Goal: Task Accomplishment & Management: Complete application form

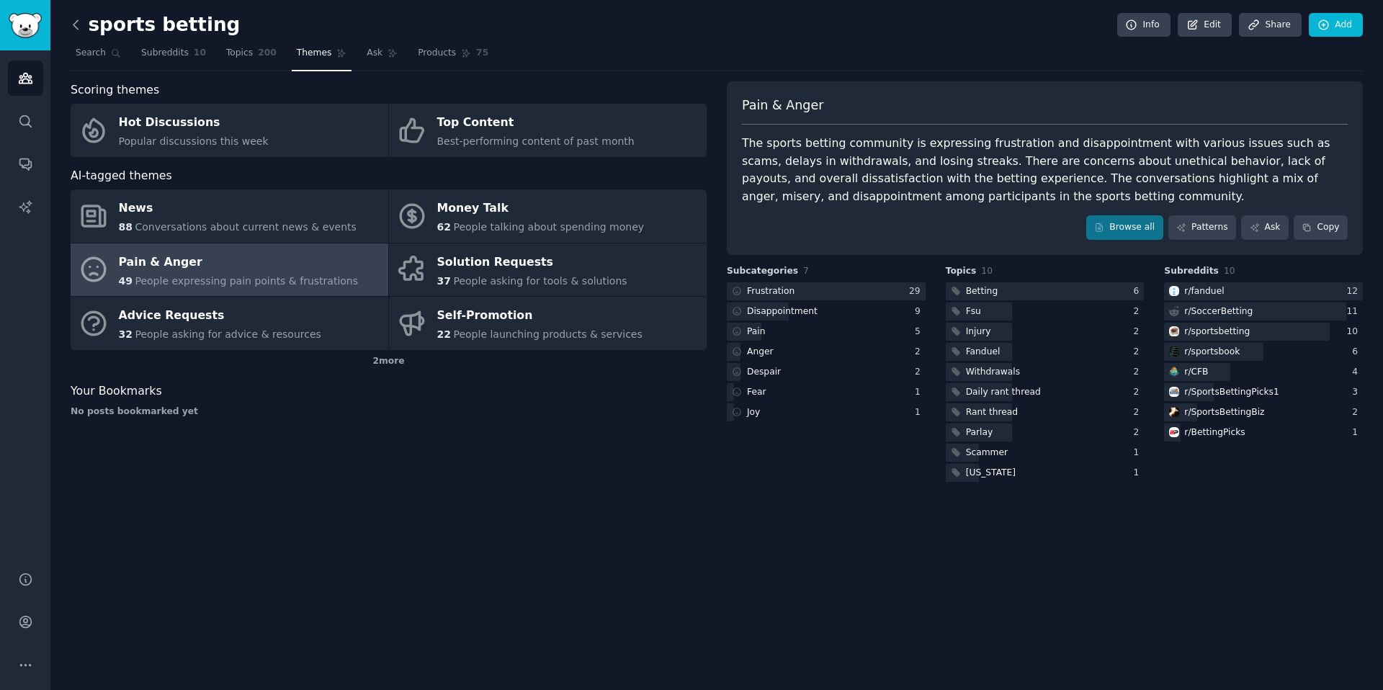
click at [74, 22] on icon at bounding box center [75, 24] width 4 height 9
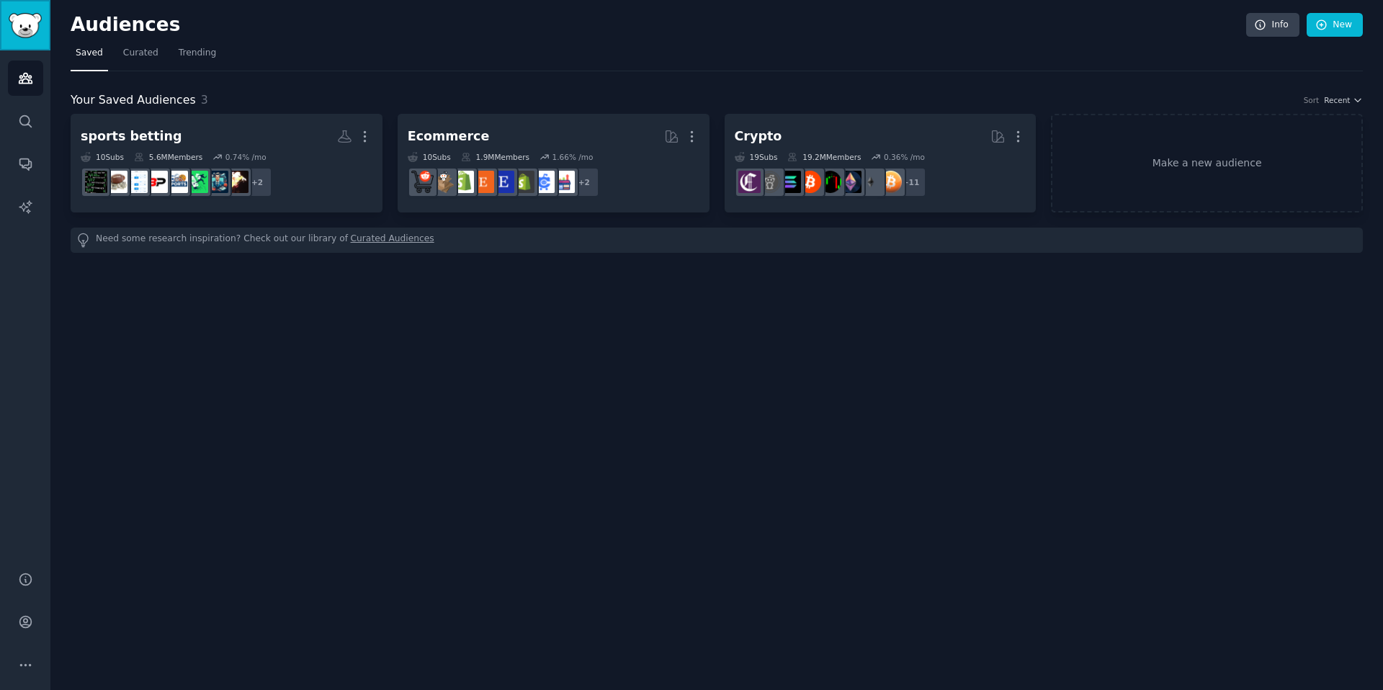
click at [30, 27] on img "Sidebar" at bounding box center [25, 25] width 33 height 25
click at [22, 33] on img "Sidebar" at bounding box center [25, 25] width 33 height 25
click at [19, 68] on link "Audiences" at bounding box center [25, 78] width 35 height 35
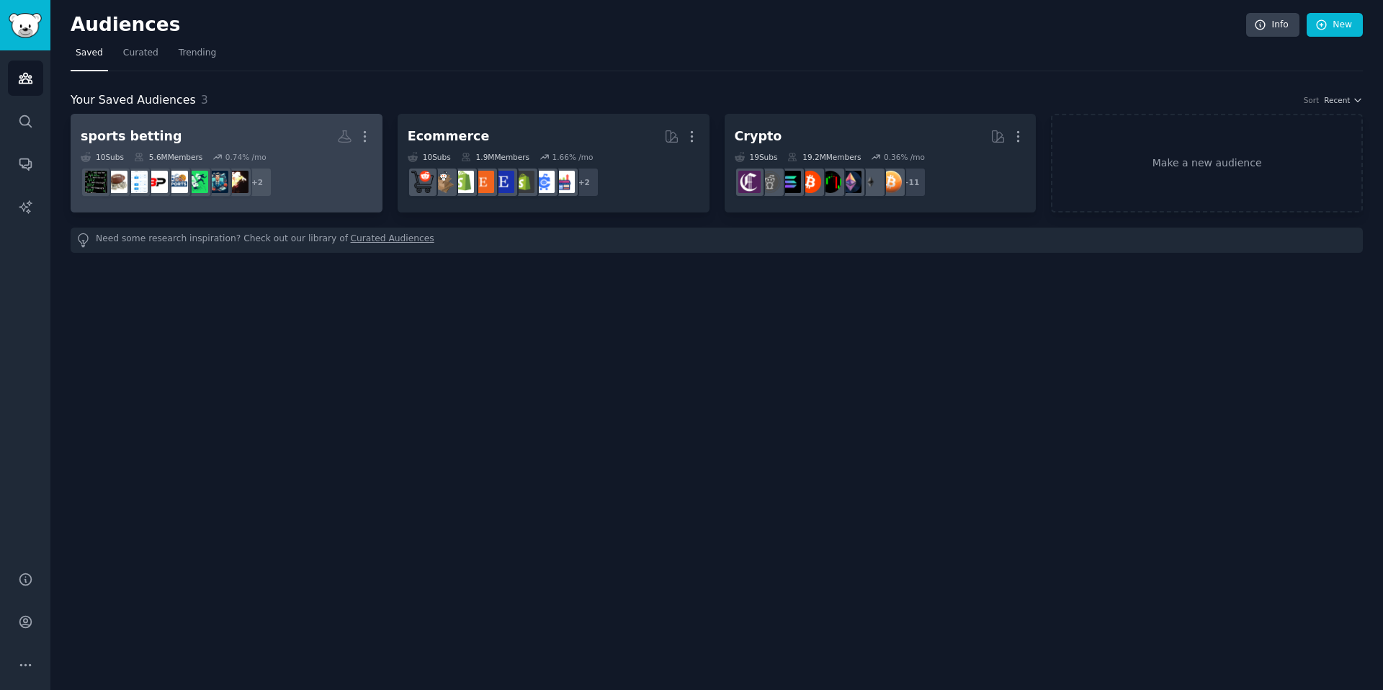
click at [115, 165] on dd "+ 2" at bounding box center [227, 182] width 292 height 40
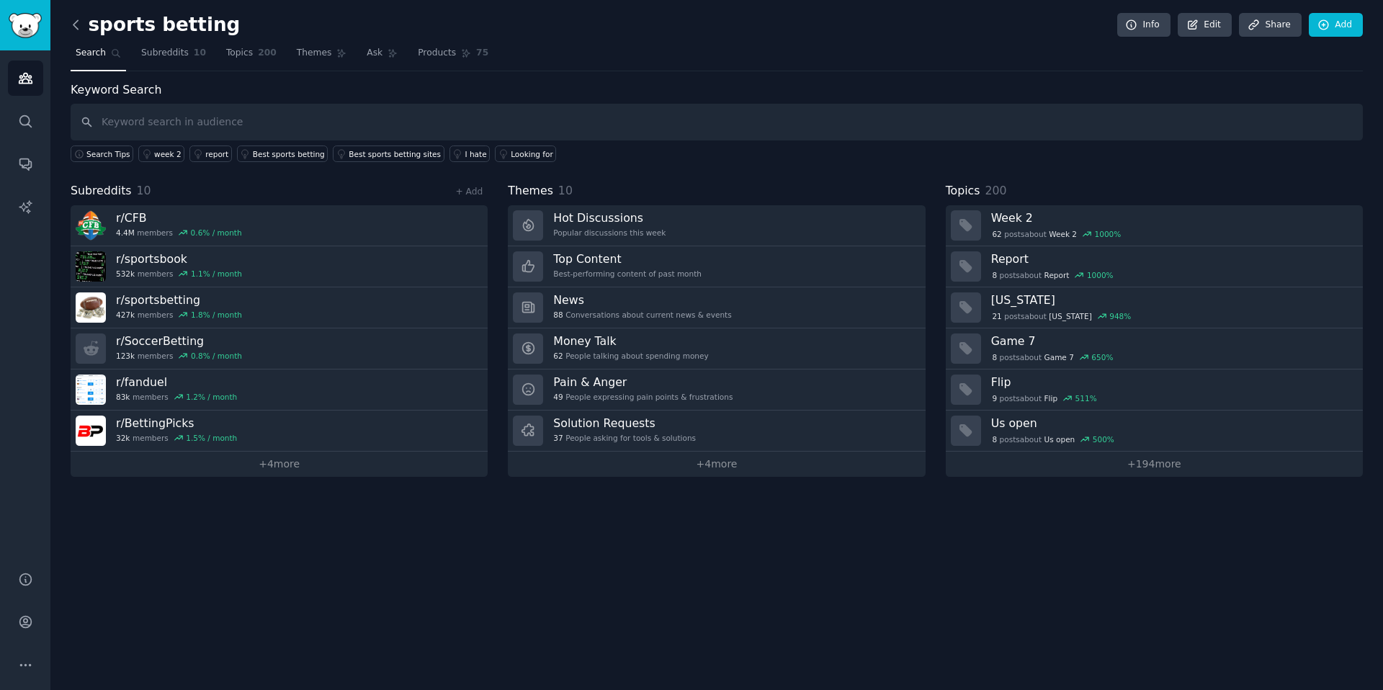
click at [81, 25] on icon at bounding box center [75, 24] width 15 height 15
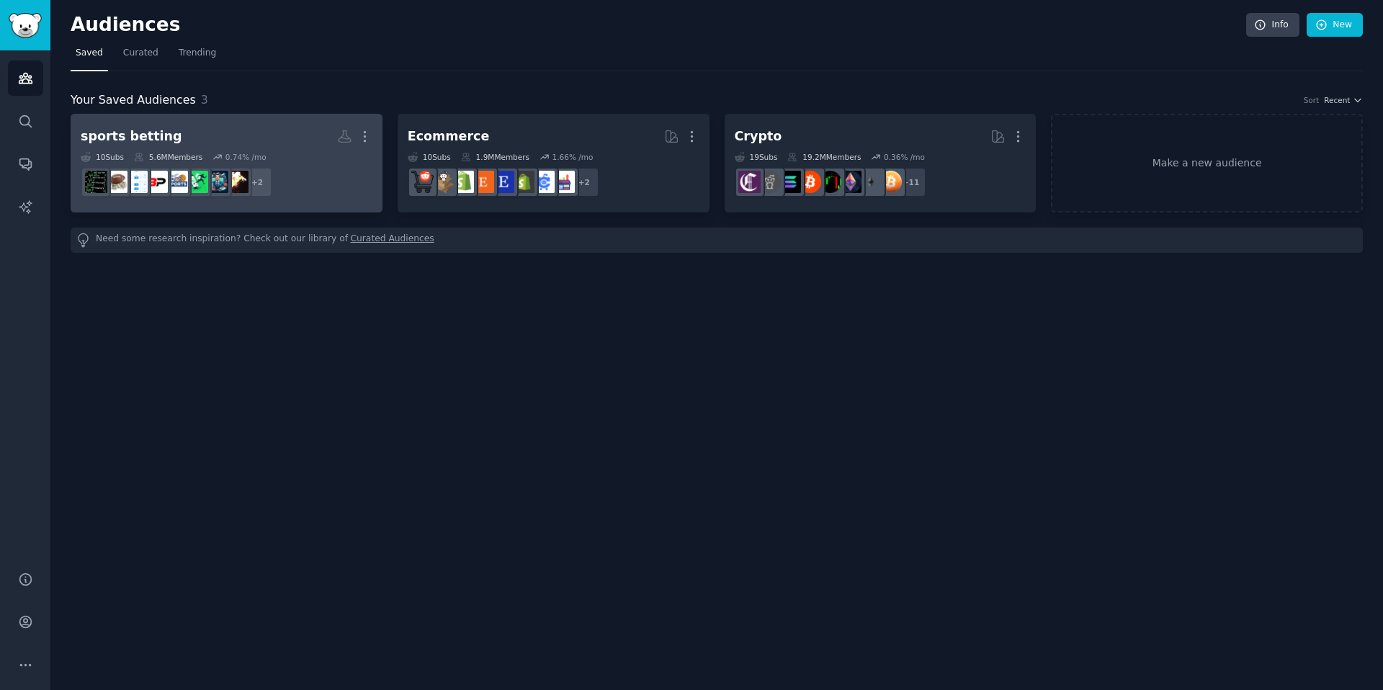
click at [165, 159] on div "5.6M Members" at bounding box center [168, 157] width 68 height 10
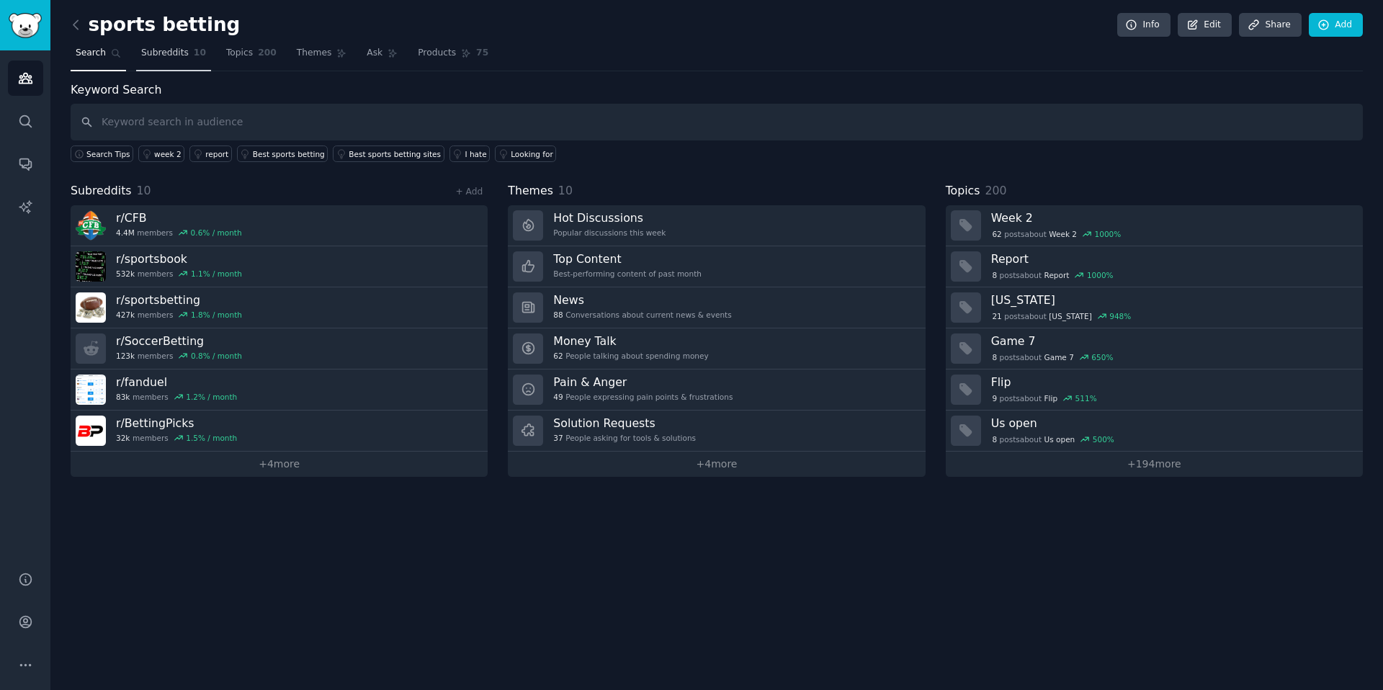
click at [176, 58] on span "Subreddits" at bounding box center [165, 53] width 48 height 13
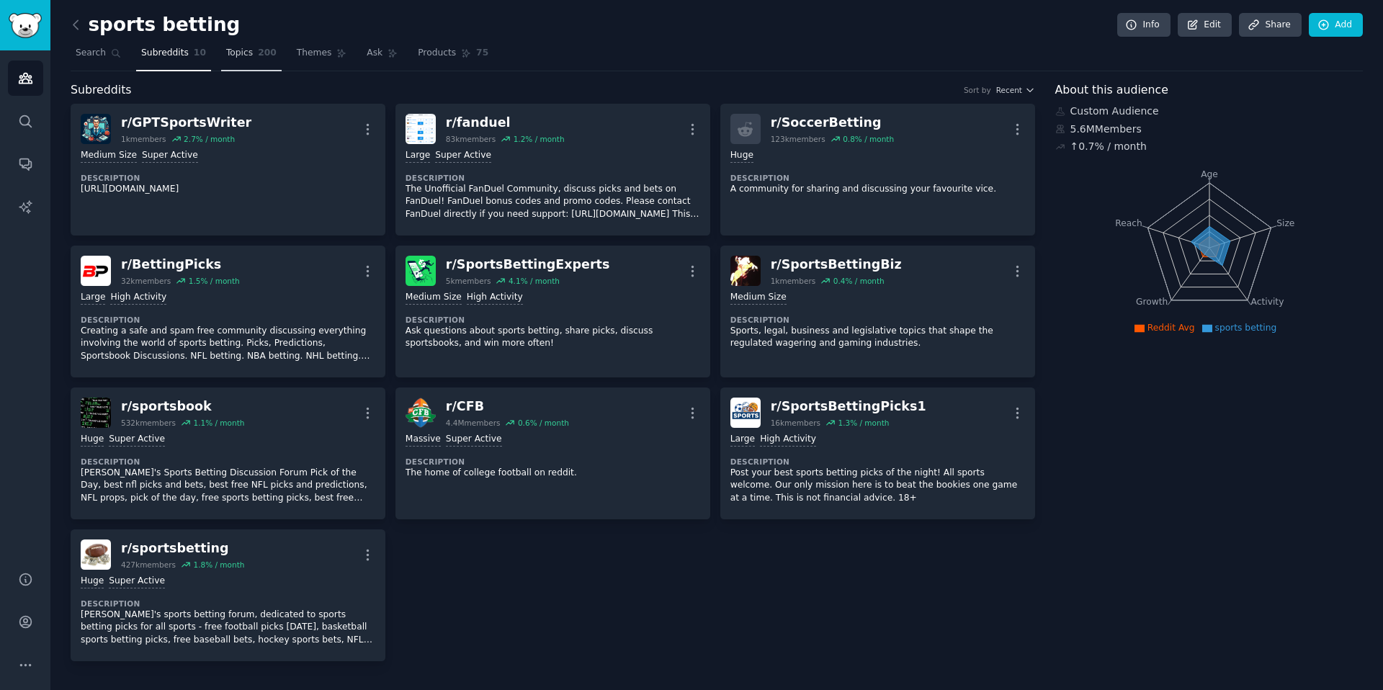
click at [243, 55] on span "Topics" at bounding box center [239, 53] width 27 height 13
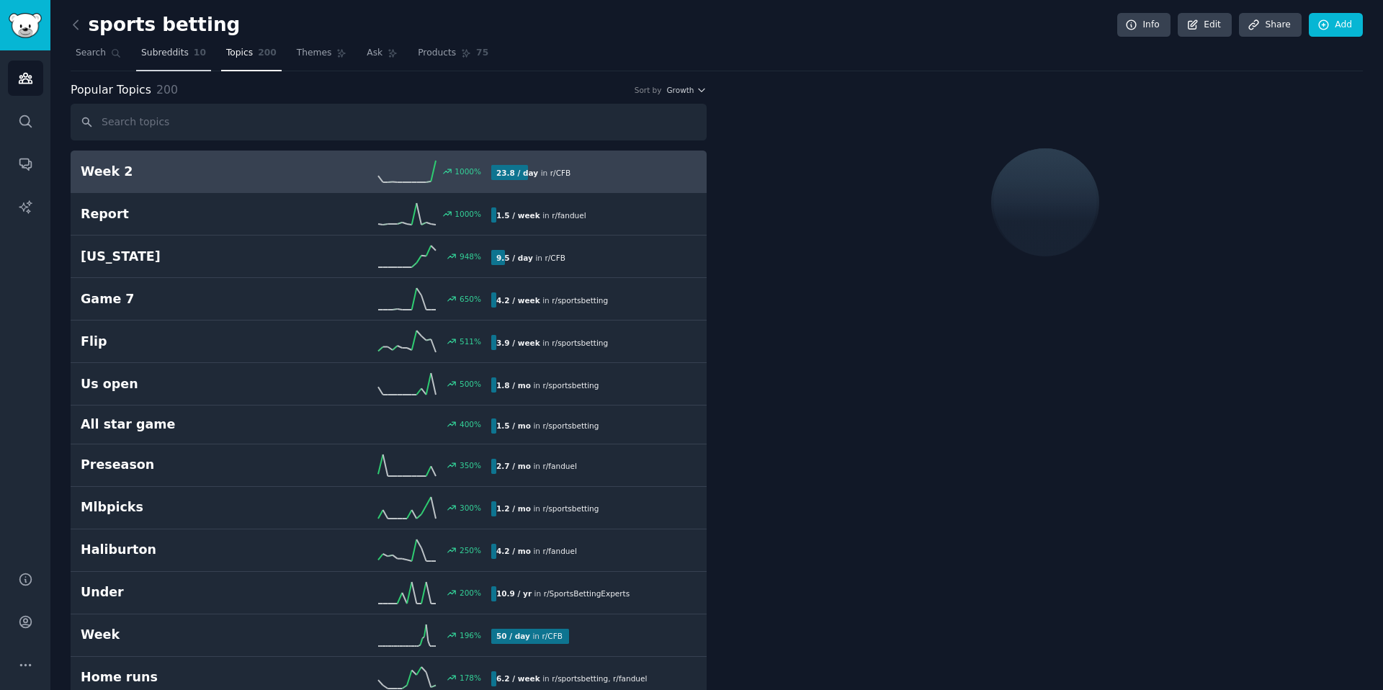
click at [164, 44] on link "Subreddits 10" at bounding box center [173, 57] width 75 height 30
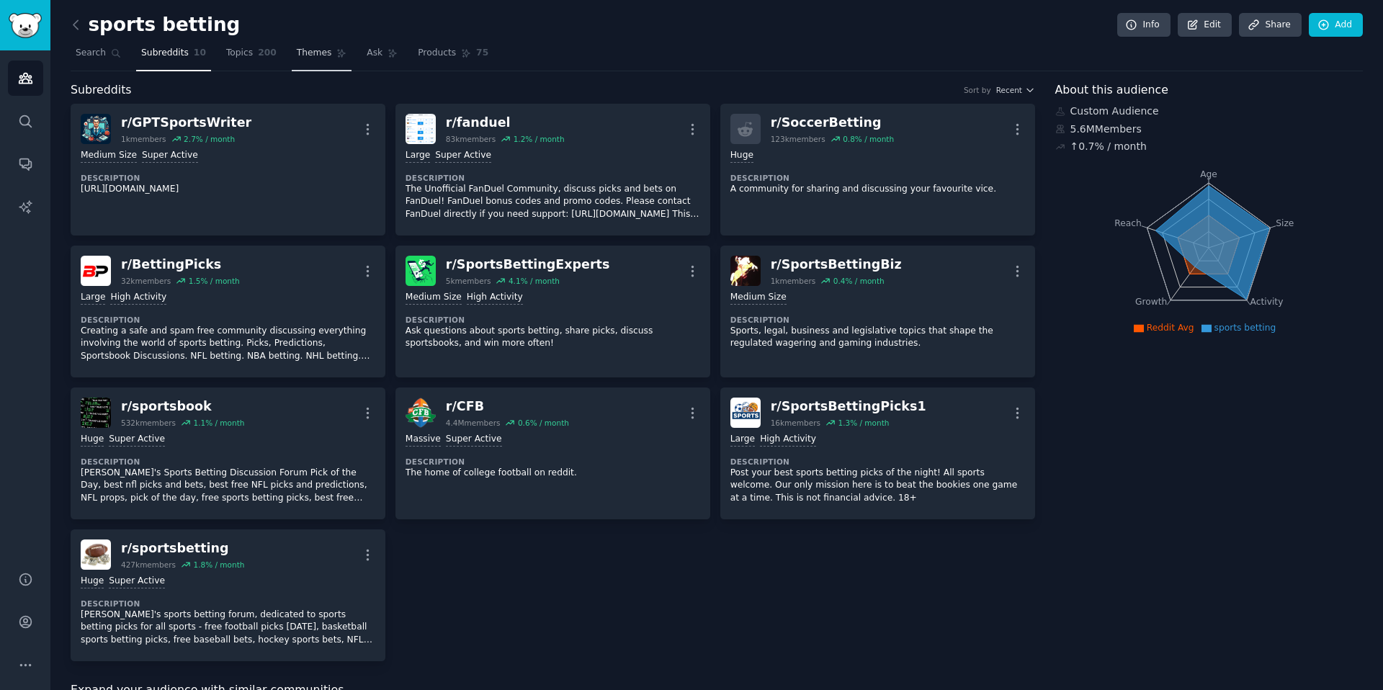
click at [301, 48] on span "Themes" at bounding box center [314, 53] width 35 height 13
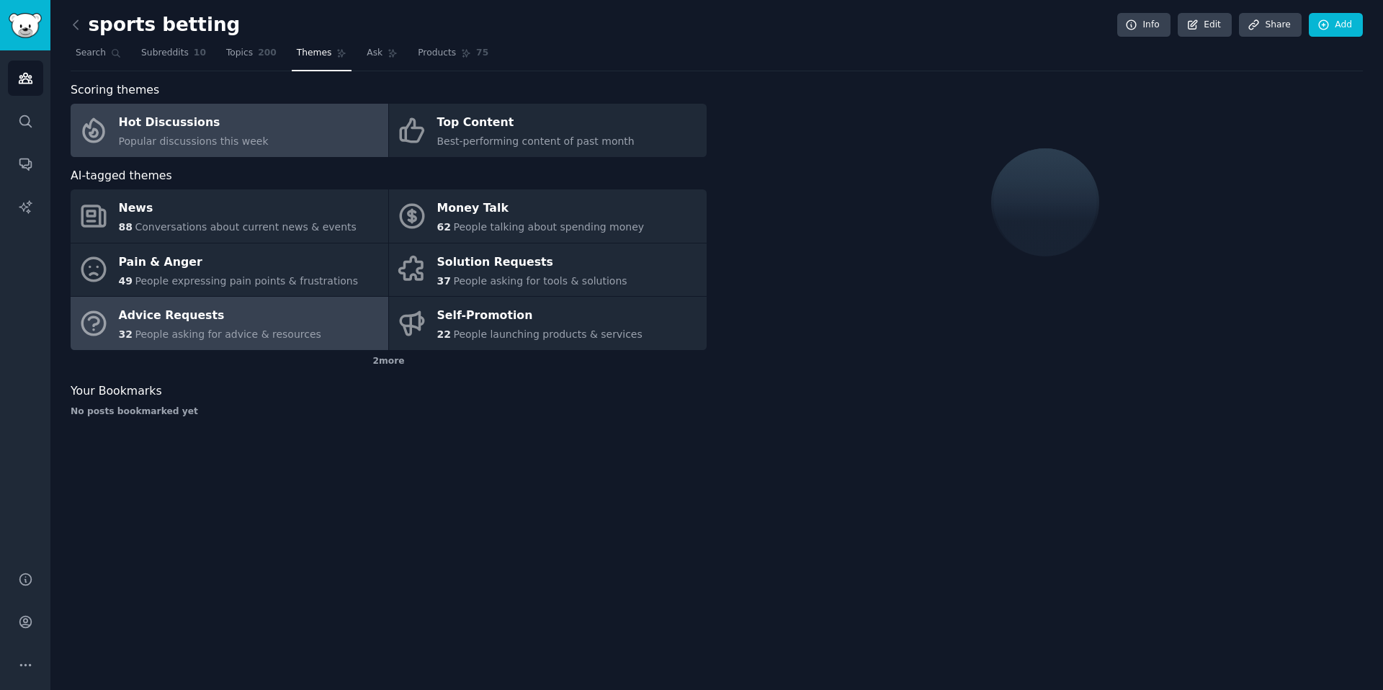
click at [290, 307] on div "Advice Requests" at bounding box center [220, 316] width 202 height 23
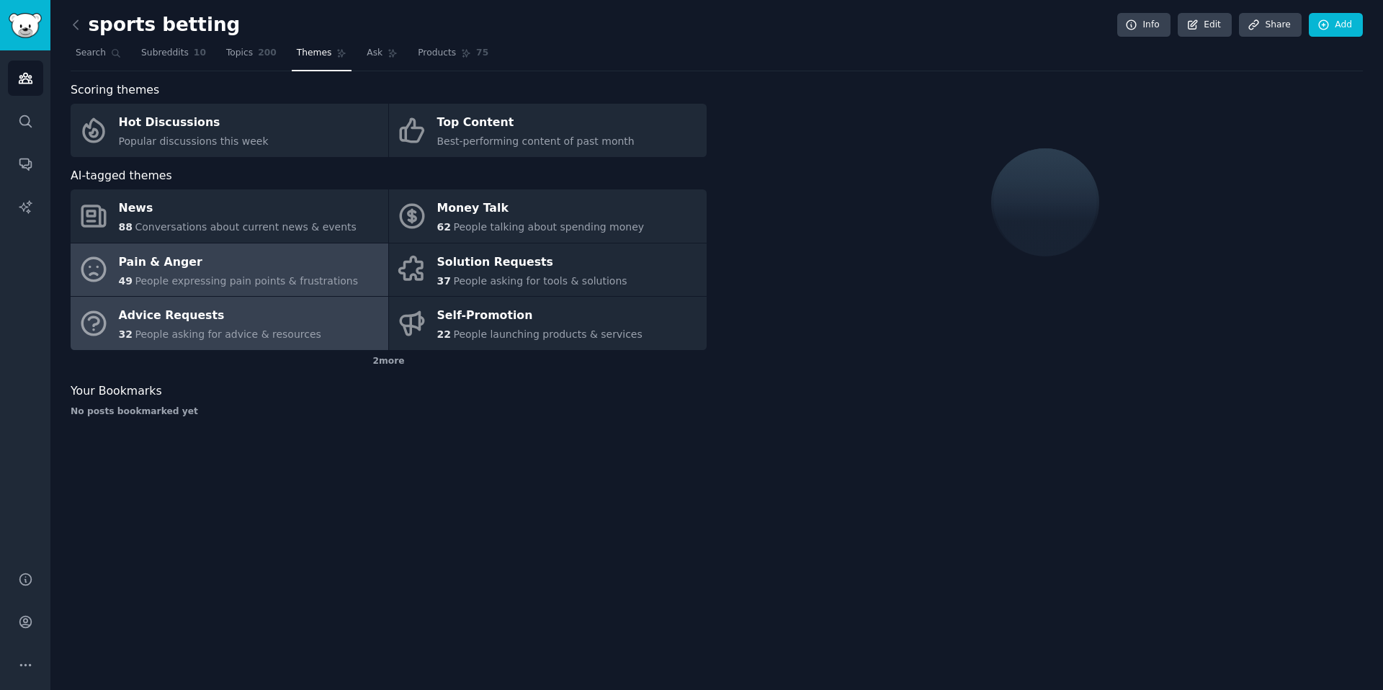
click at [313, 275] on span "People expressing pain points & frustrations" at bounding box center [246, 281] width 223 height 12
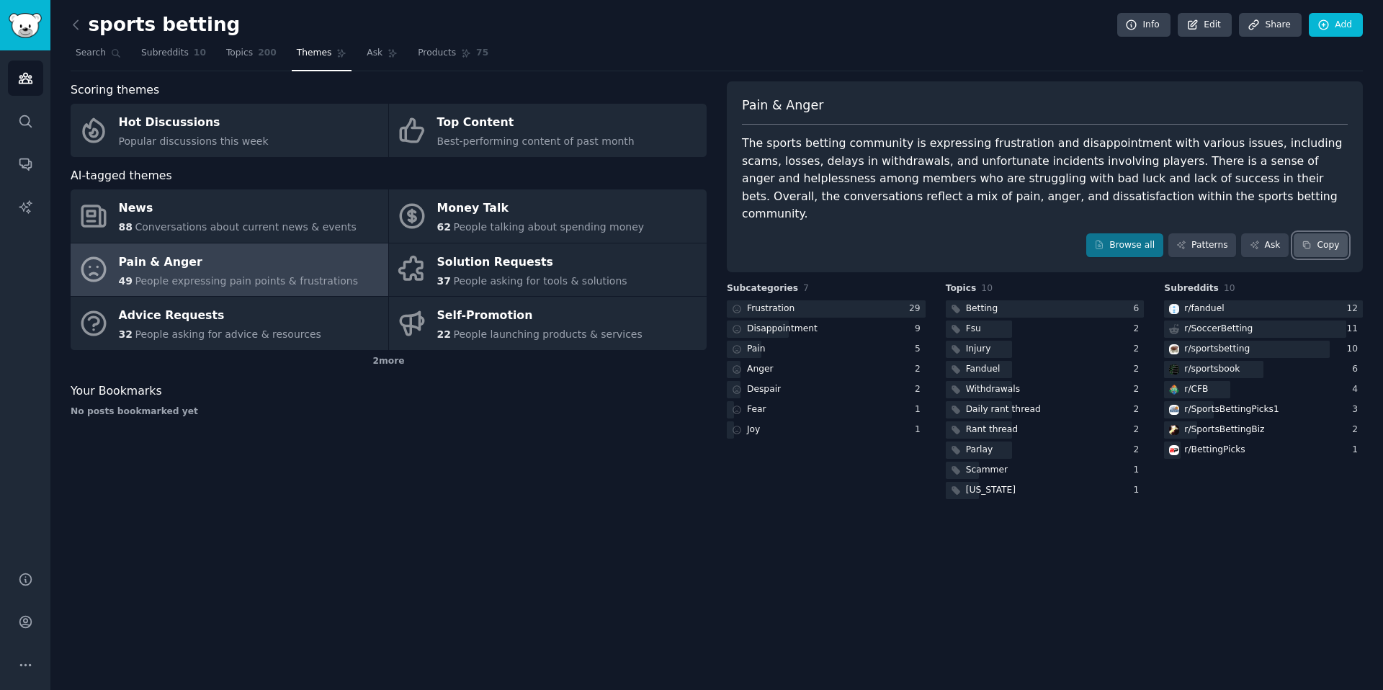
click at [1303, 240] on icon at bounding box center [1307, 245] width 10 height 10
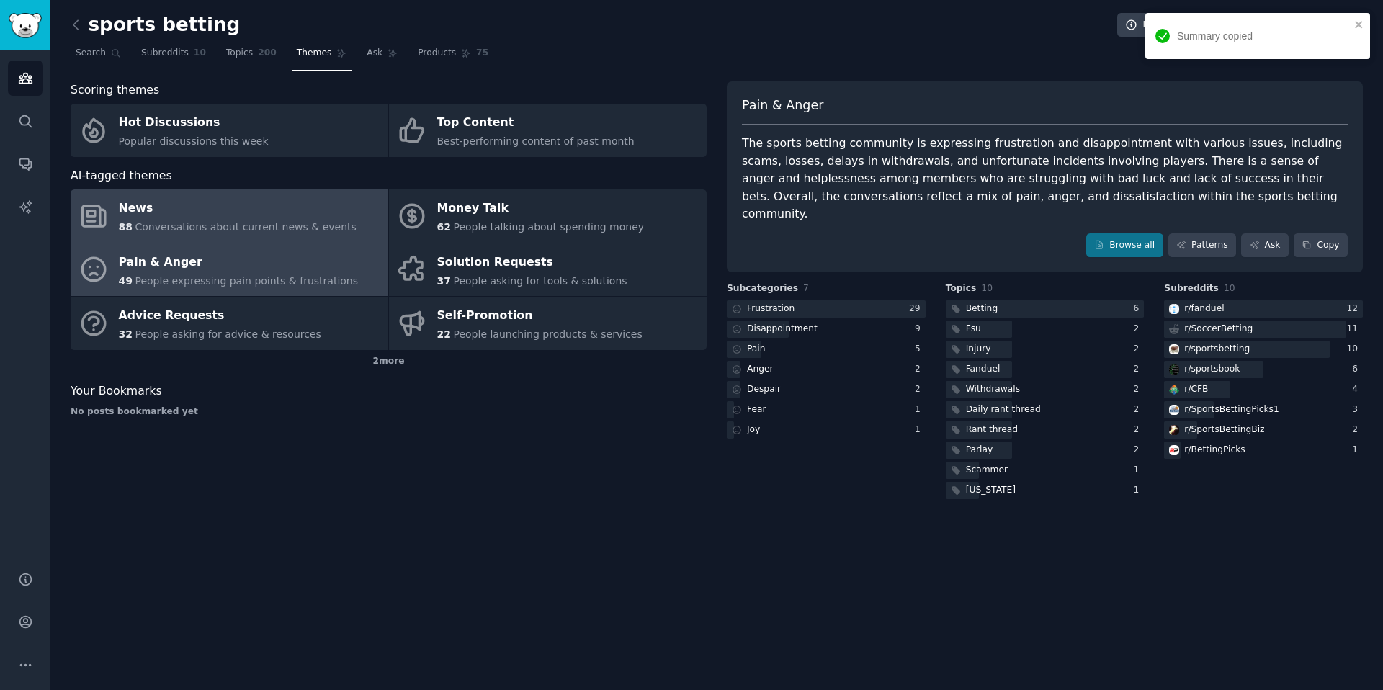
click at [312, 208] on div "News" at bounding box center [238, 208] width 238 height 23
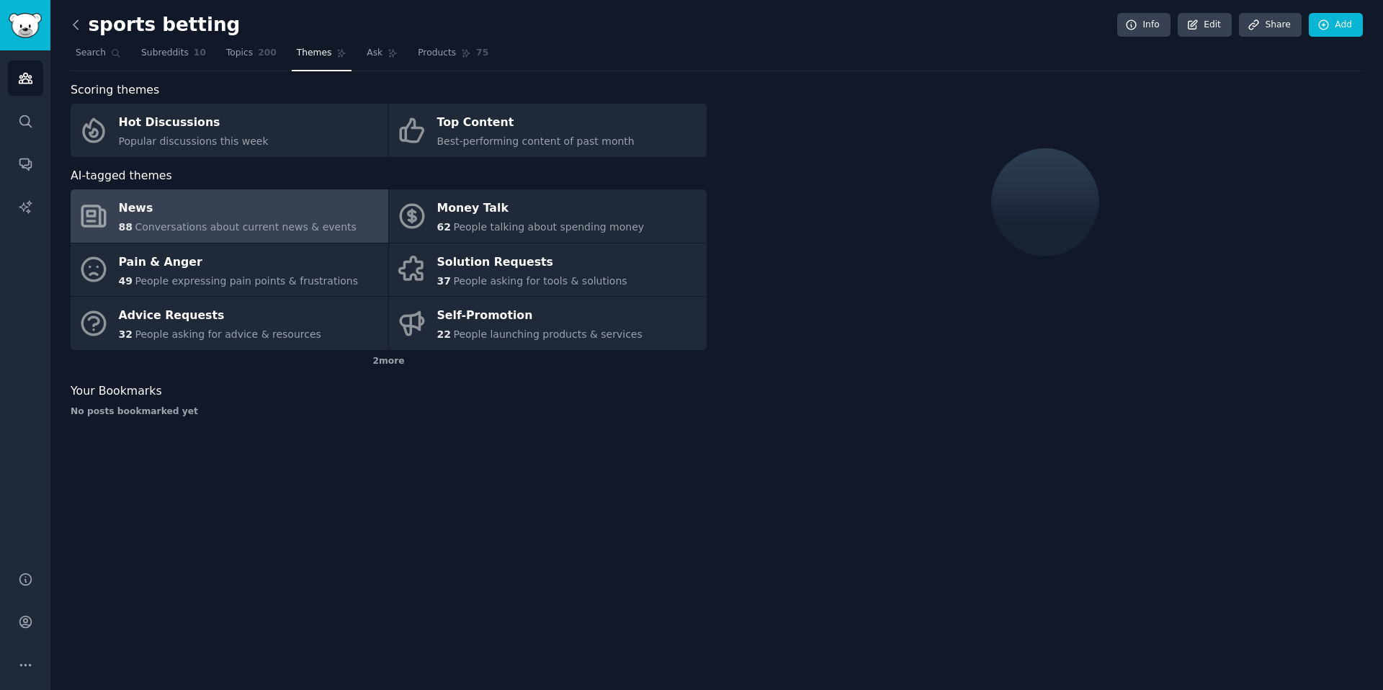
click at [79, 27] on icon at bounding box center [75, 24] width 15 height 15
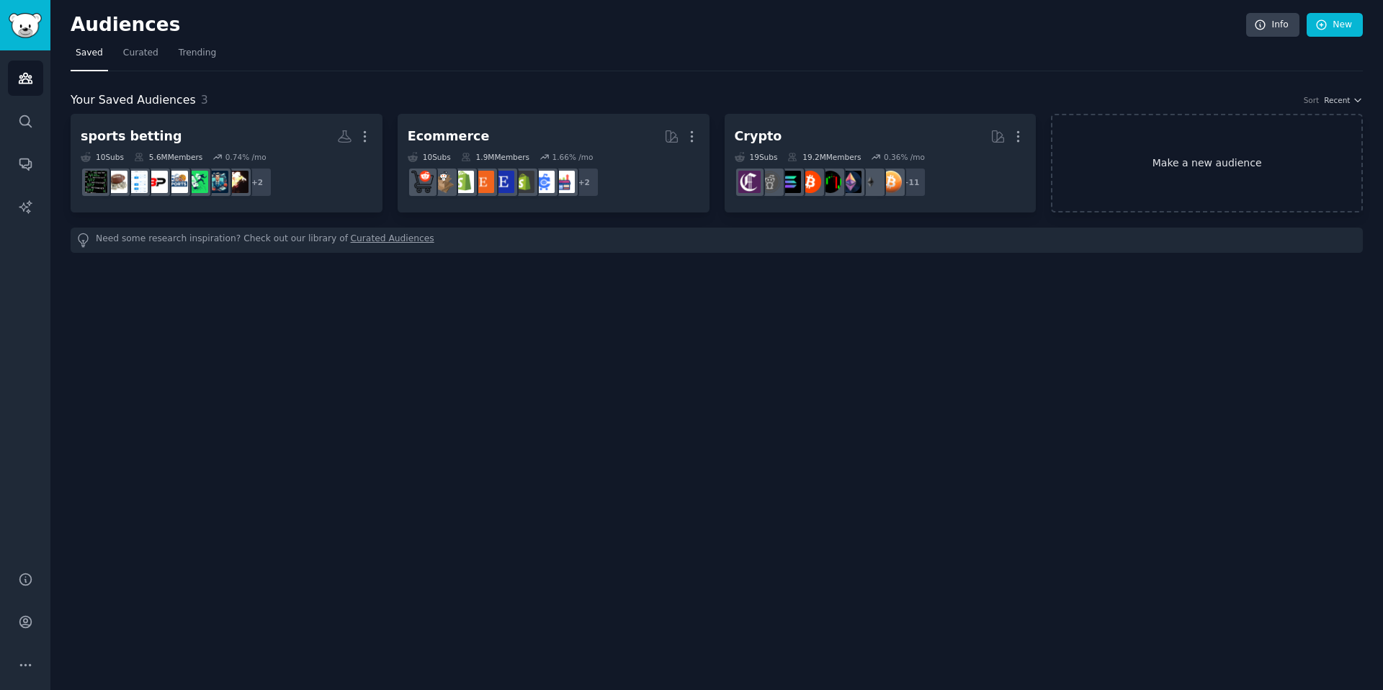
click at [1215, 163] on link "Make a new audience" at bounding box center [1207, 163] width 312 height 99
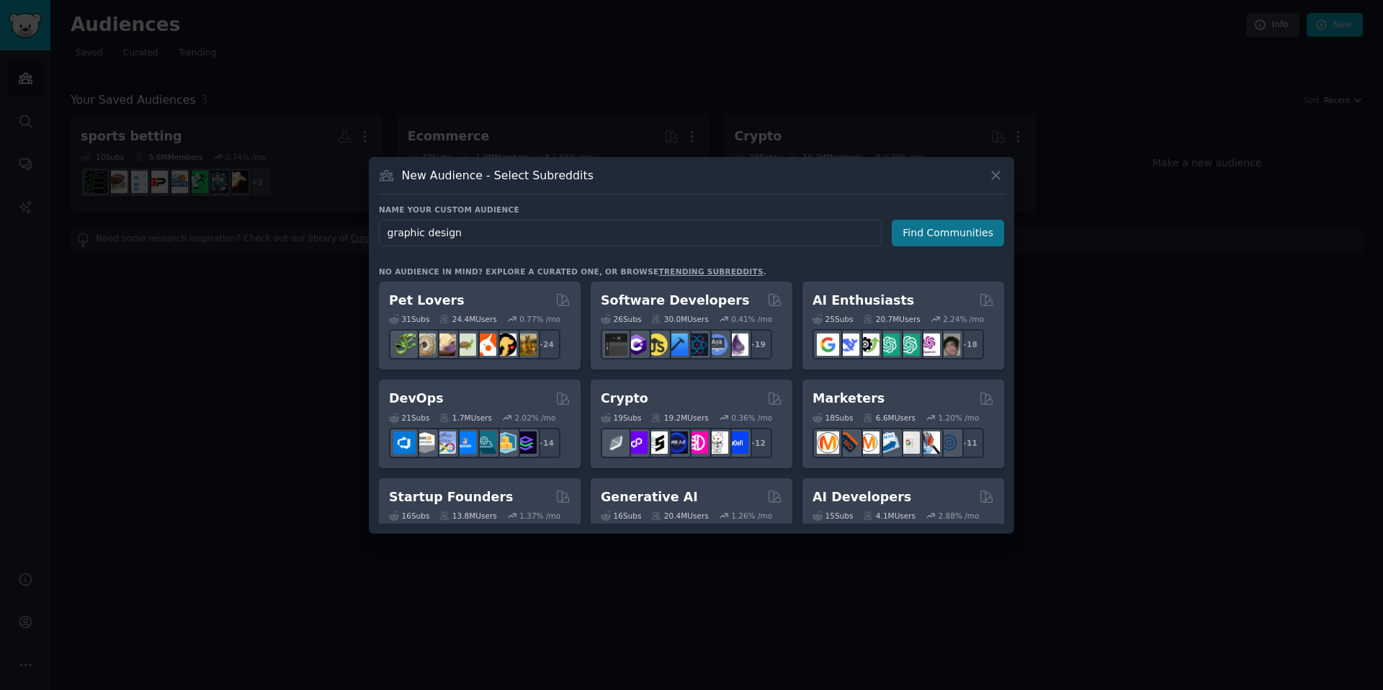
type input "graphic design"
click at [941, 231] on button "Find Communities" at bounding box center [948, 233] width 112 height 27
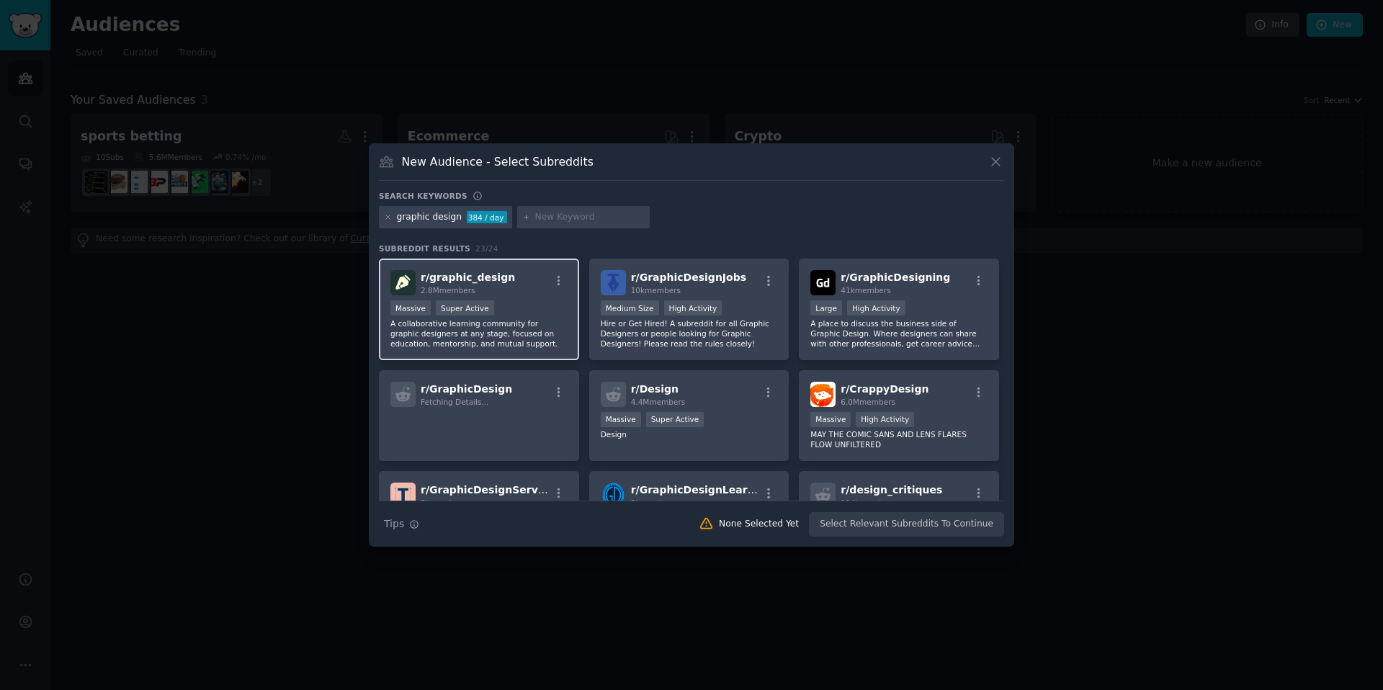
click at [518, 292] on div "r/ graphic_design 2.8M members" at bounding box center [478, 282] width 177 height 25
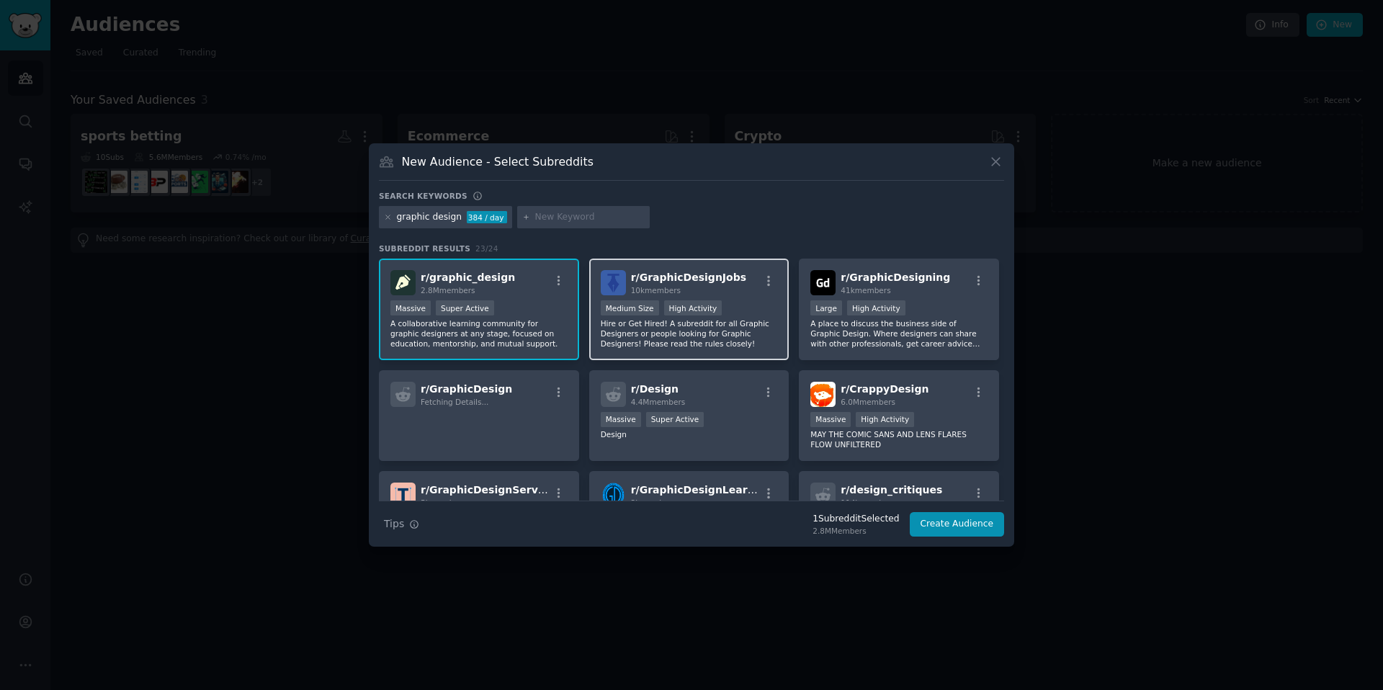
click at [683, 282] on span "r/ GraphicDesignJobs" at bounding box center [688, 278] width 115 height 12
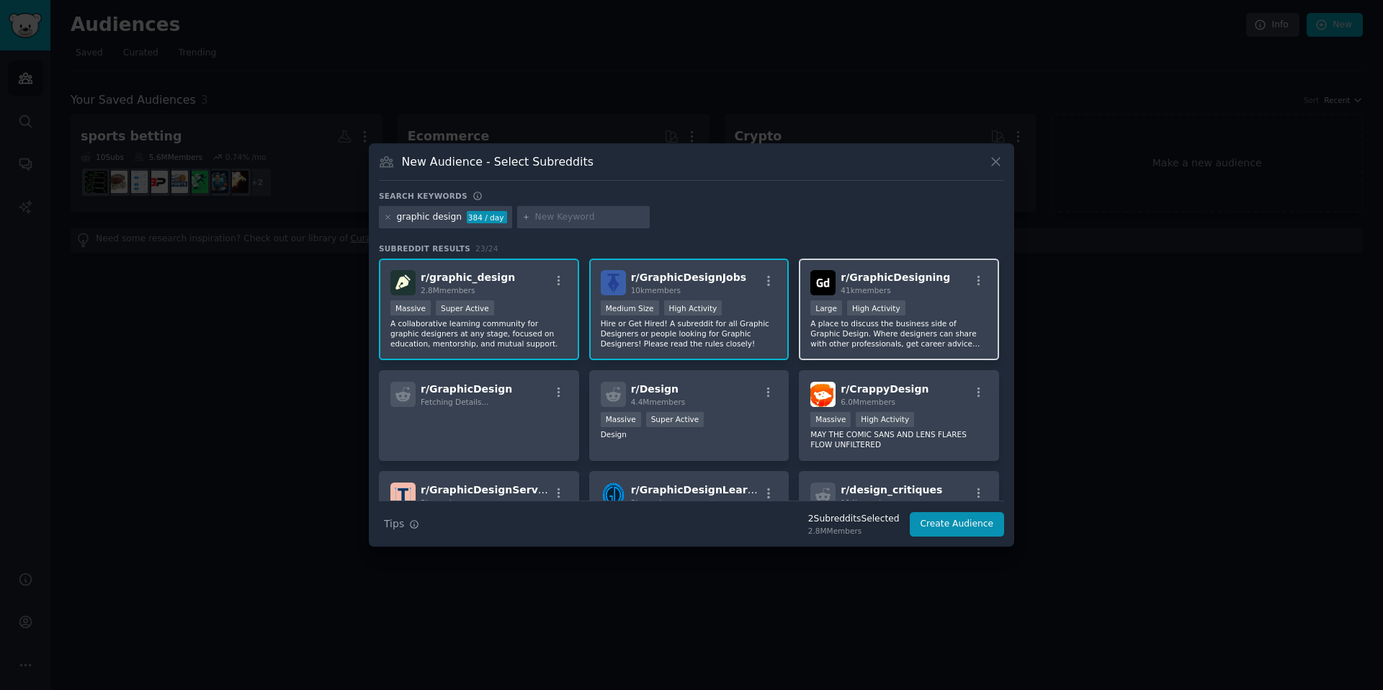
click at [885, 261] on div "r/ GraphicDesigning 41k members Large High Activity A place to discuss the busi…" at bounding box center [899, 310] width 200 height 102
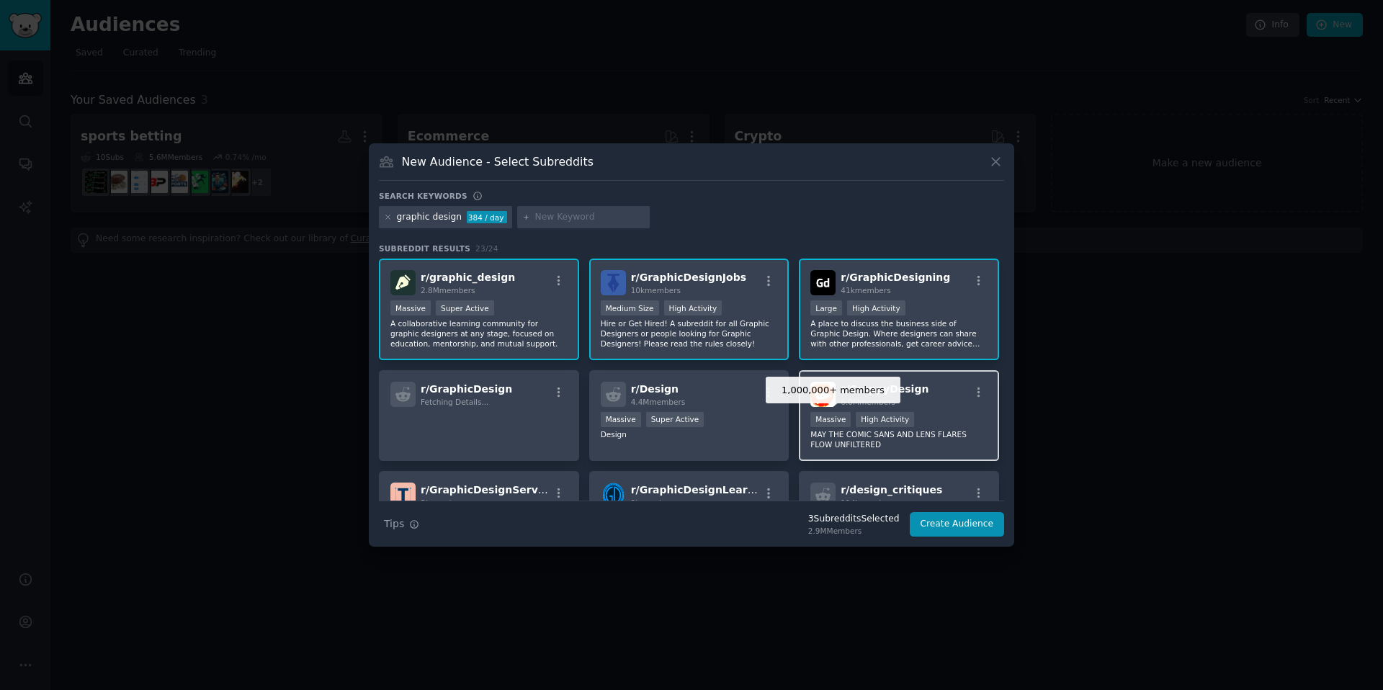
scroll to position [20, 0]
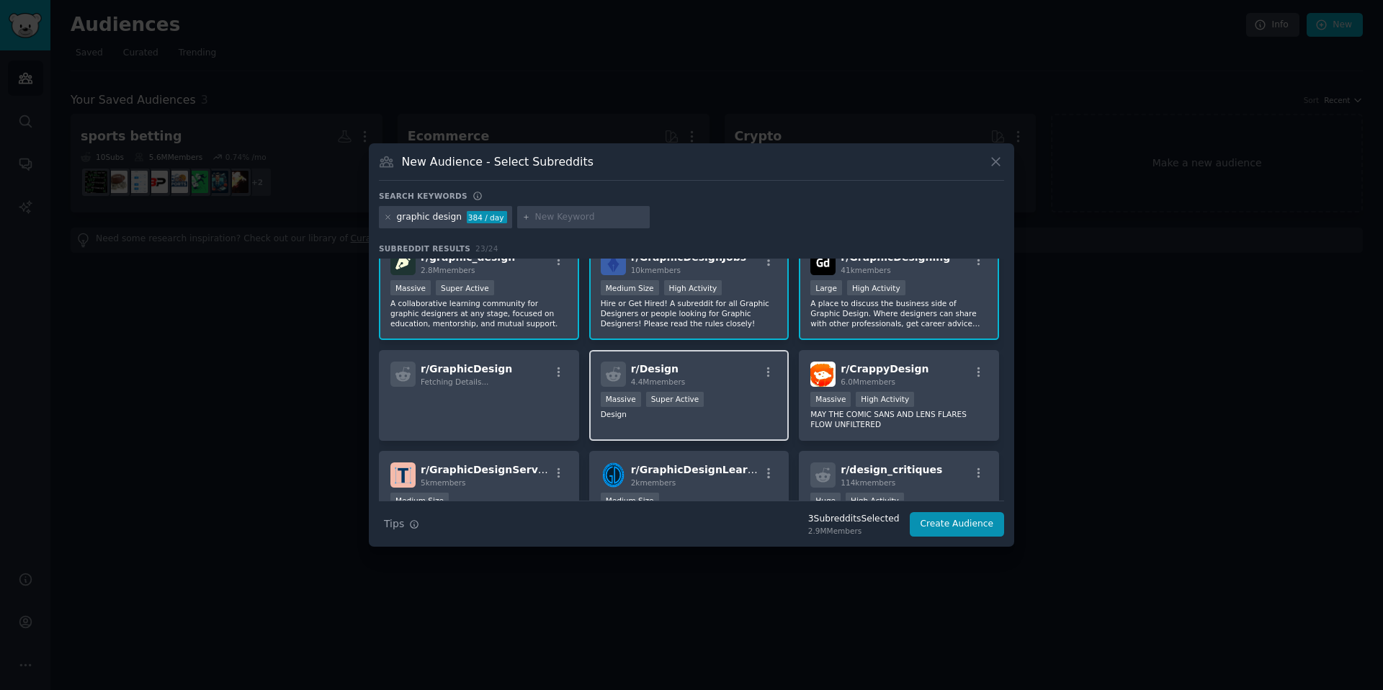
click at [729, 385] on div "r/ Design 4.4M members" at bounding box center [689, 374] width 177 height 25
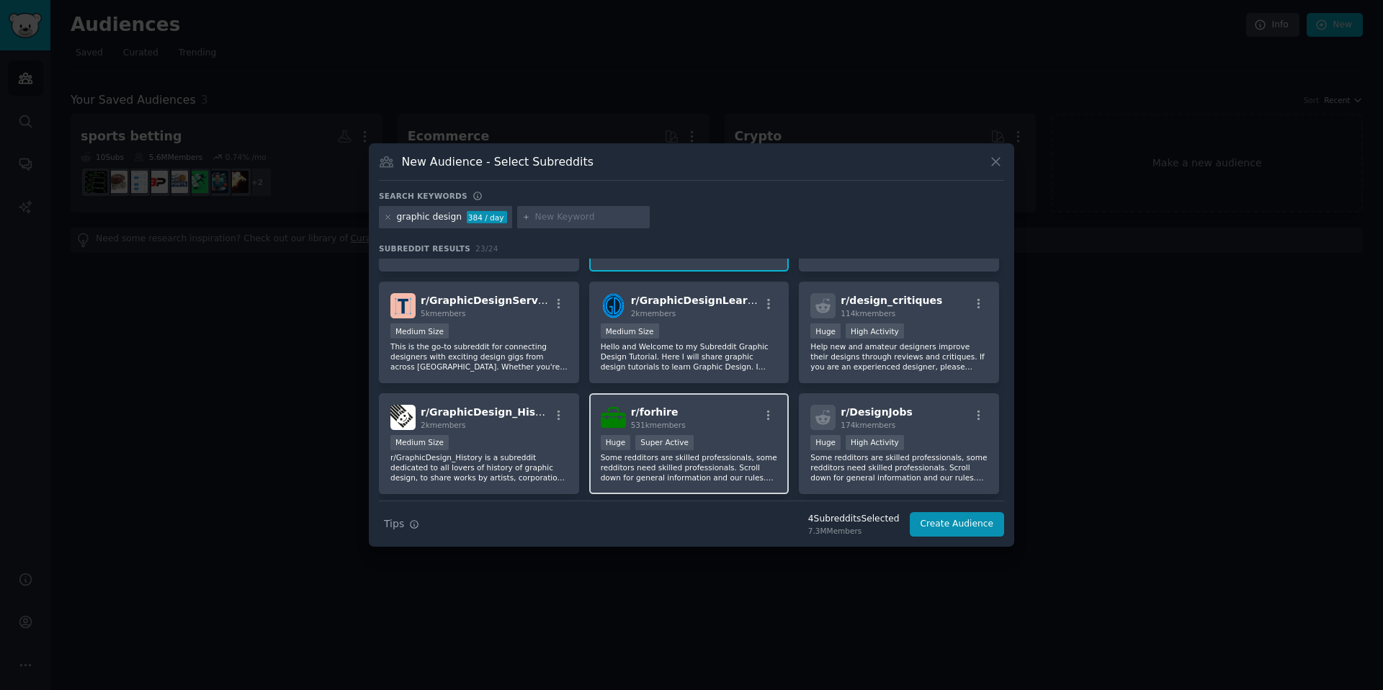
scroll to position [203, 0]
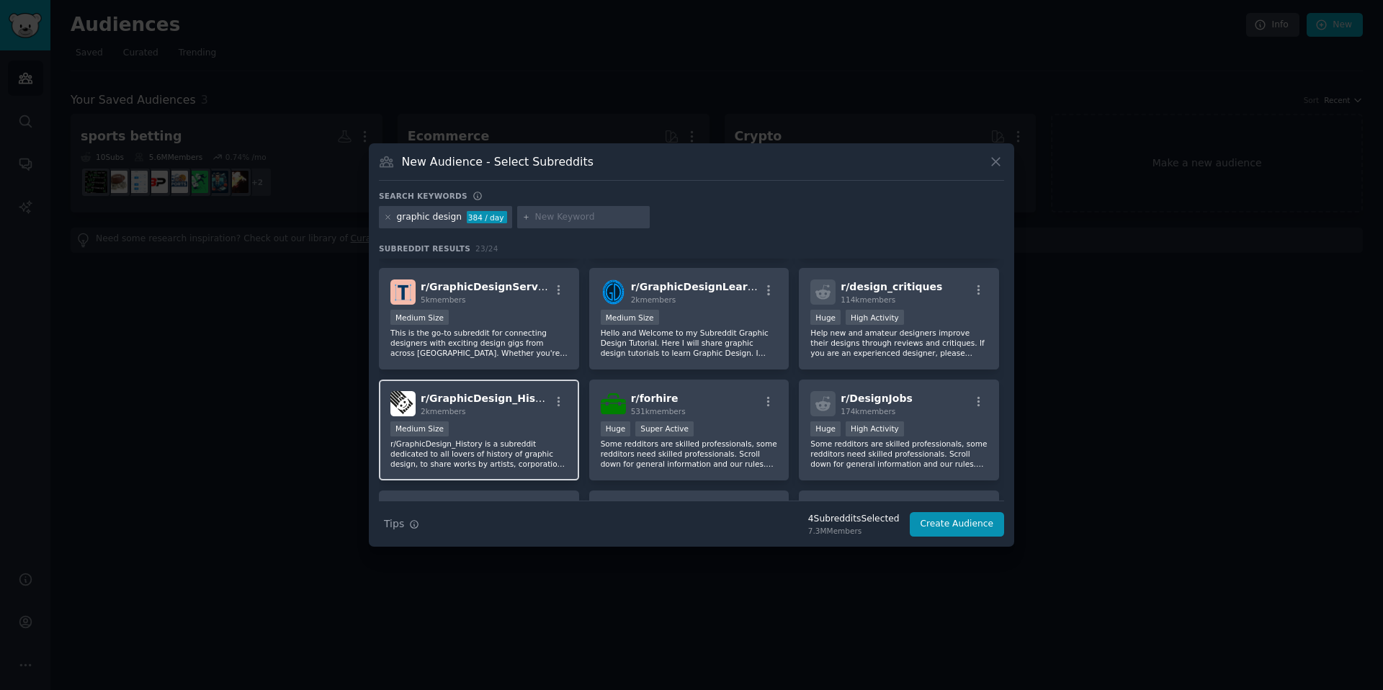
click at [561, 439] on p "r/GraphicDesign_History is a subreddit dedicated to all lovers of history of gr…" at bounding box center [478, 454] width 177 height 30
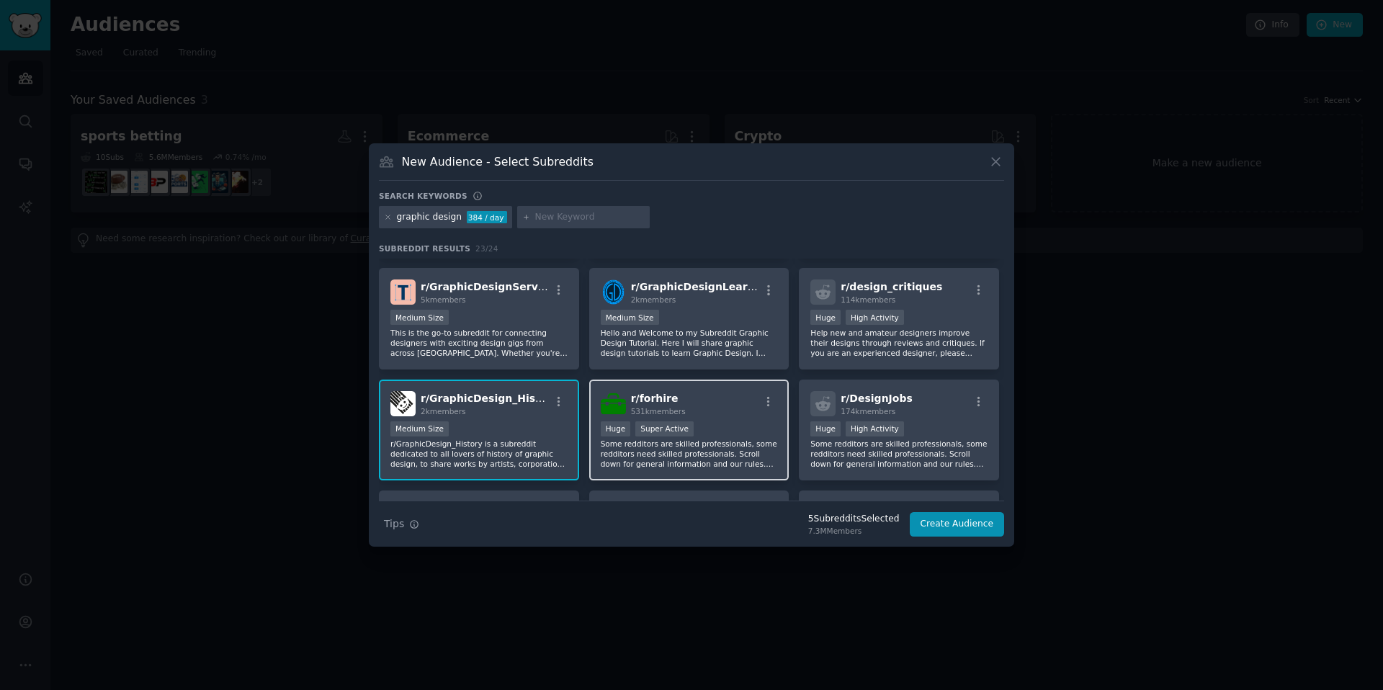
click at [670, 449] on p "Some redditors are skilled professionals, some redditors need skilled professio…" at bounding box center [689, 454] width 177 height 30
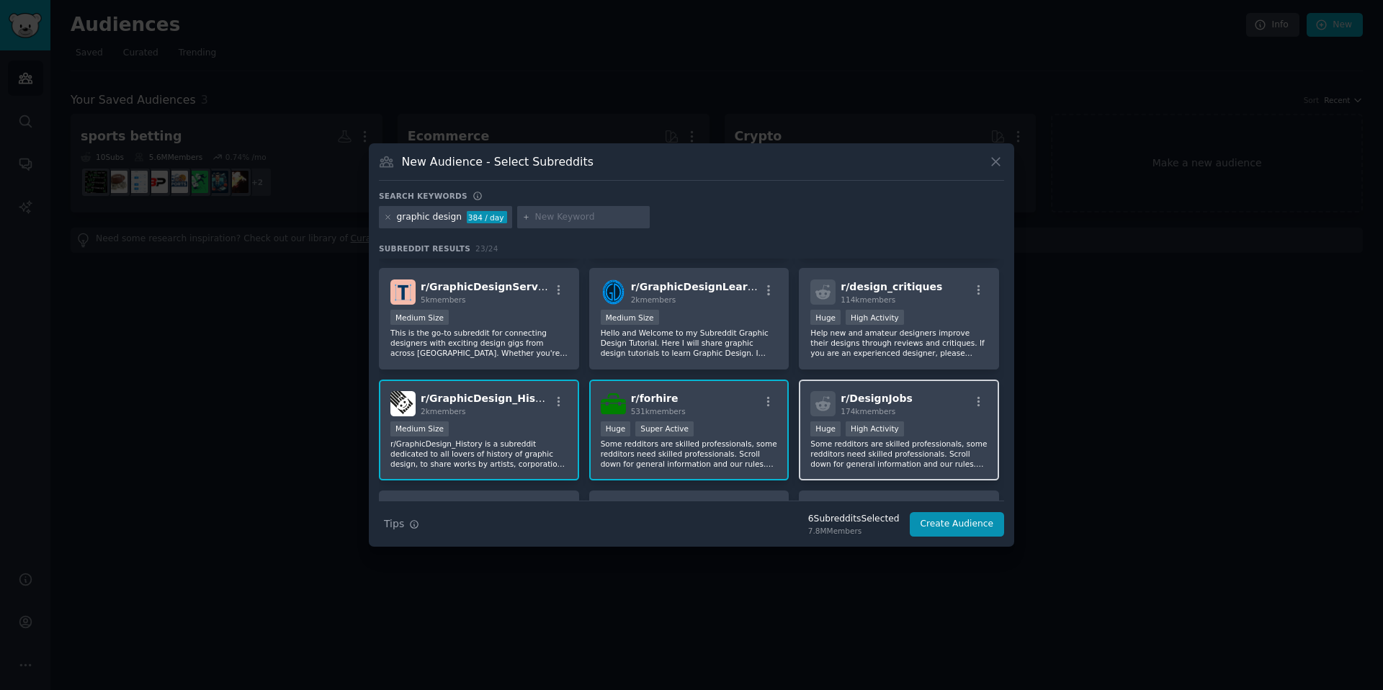
click at [955, 462] on p "Some redditors are skilled professionals, some redditors need skilled professio…" at bounding box center [898, 454] width 177 height 30
click at [965, 517] on button "Create Audience" at bounding box center [957, 524] width 95 height 24
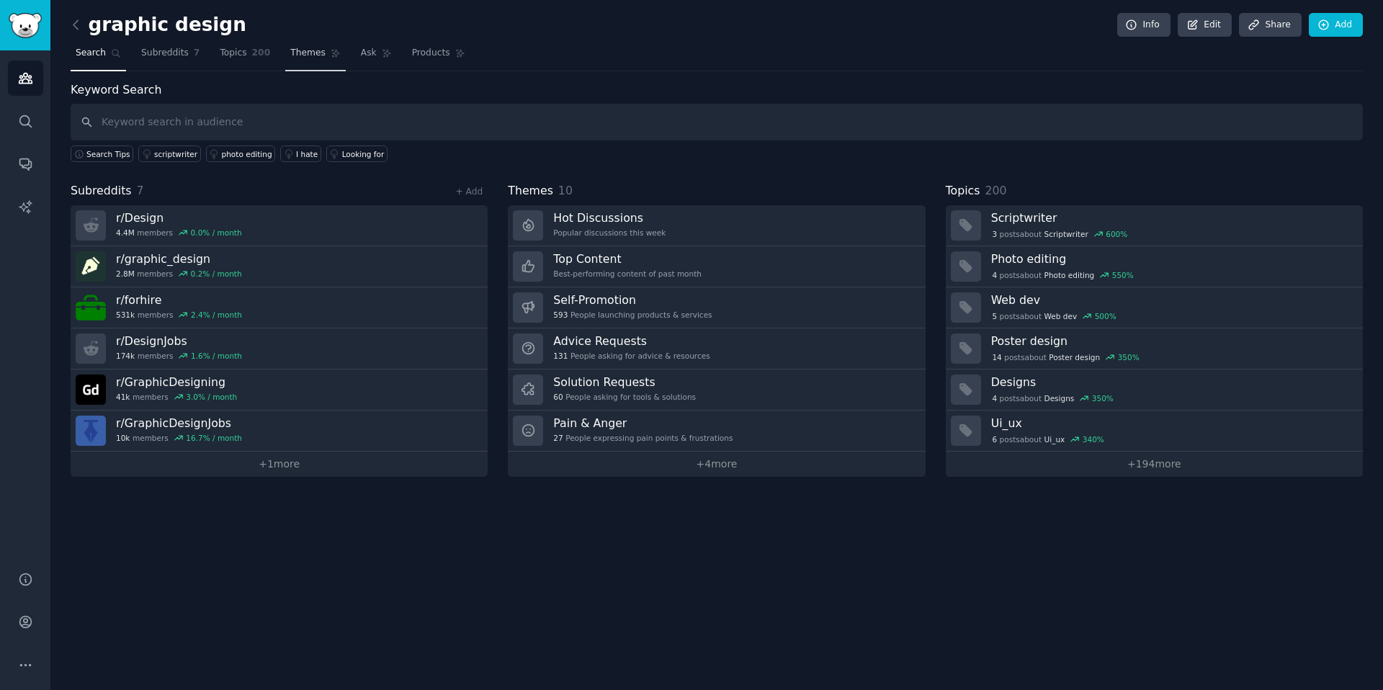
click at [302, 48] on span "Themes" at bounding box center [307, 53] width 35 height 13
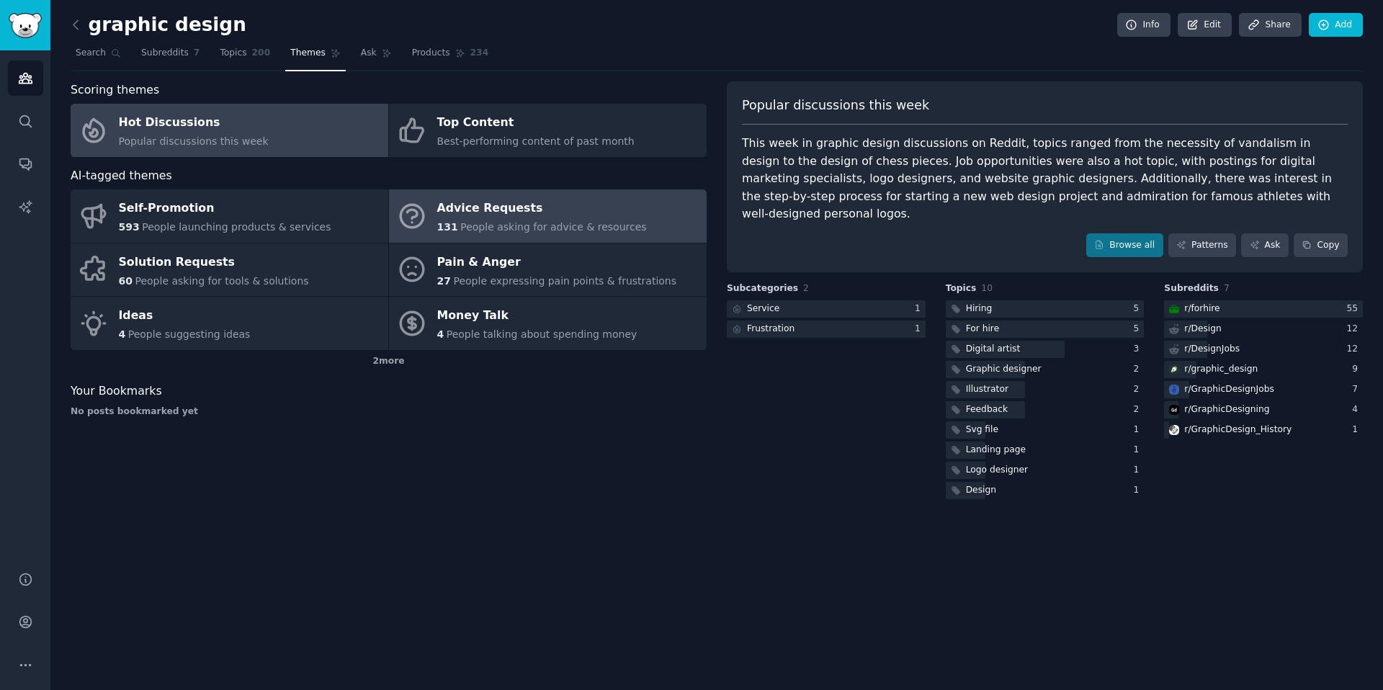
click at [474, 204] on div "Advice Requests" at bounding box center [542, 208] width 210 height 23
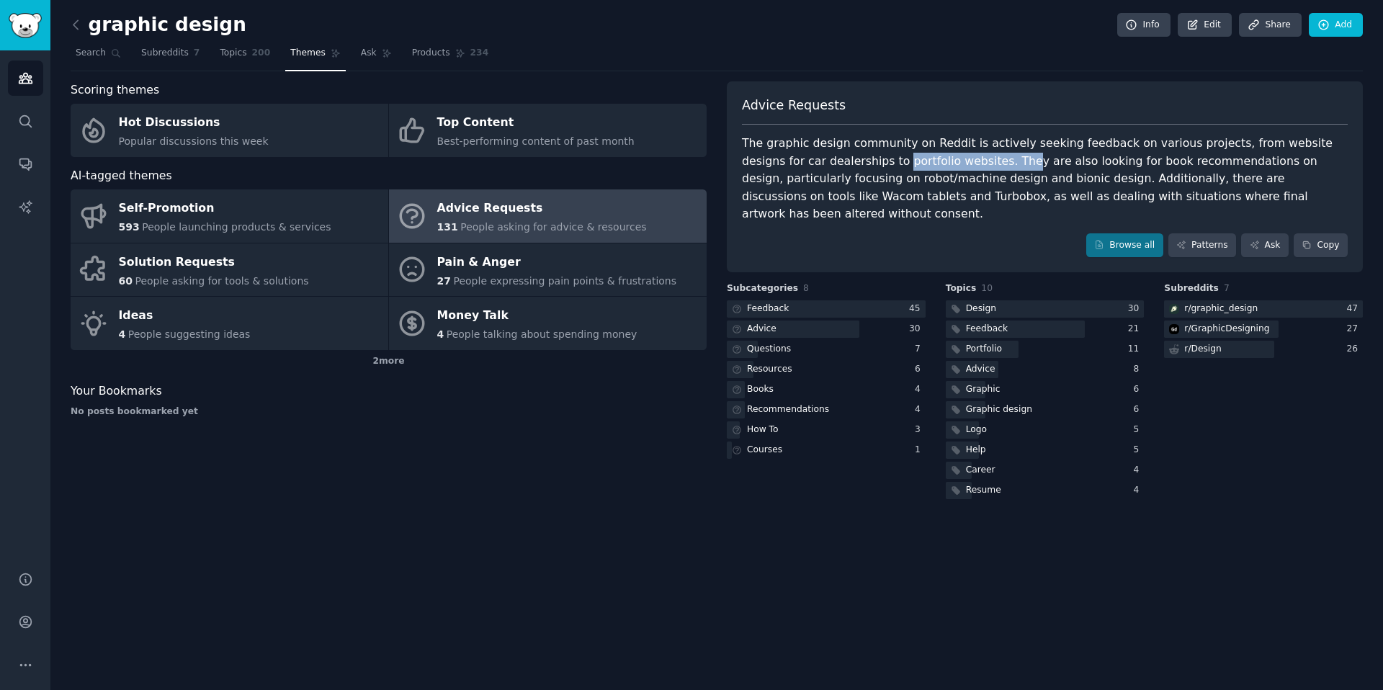
drag, startPoint x: 836, startPoint y: 163, endPoint x: 955, endPoint y: 166, distance: 118.9
click at [955, 166] on div "The graphic design community on Reddit is actively seeking feedback on various …" at bounding box center [1045, 179] width 606 height 89
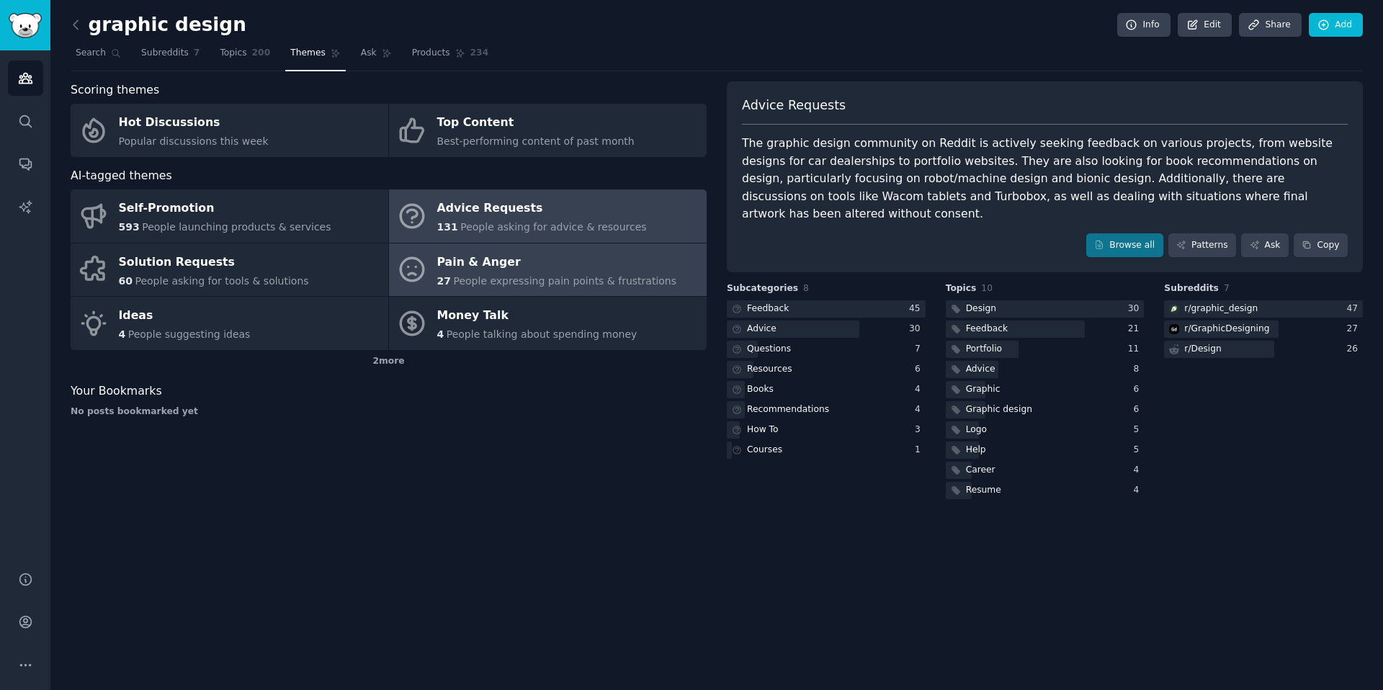
click at [573, 275] on span "People expressing pain points & frustrations" at bounding box center [564, 281] width 223 height 12
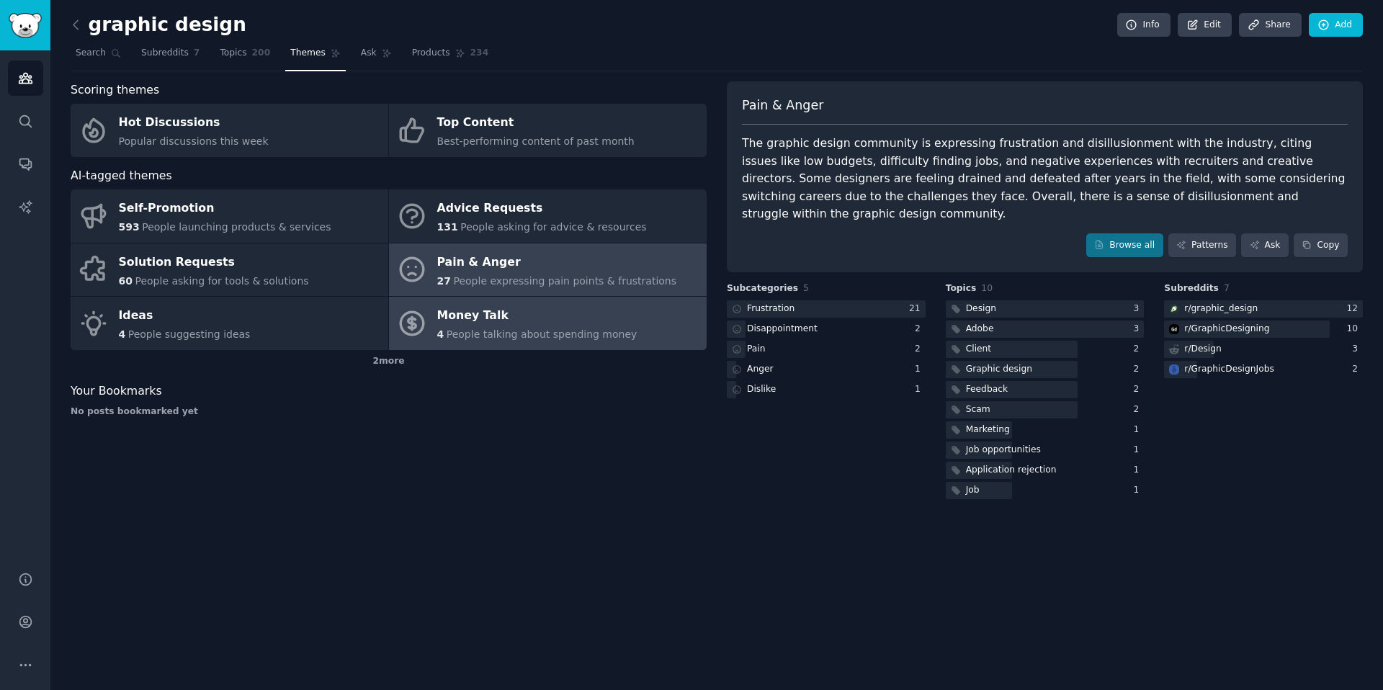
click at [522, 334] on span "People talking about spending money" at bounding box center [542, 334] width 191 height 12
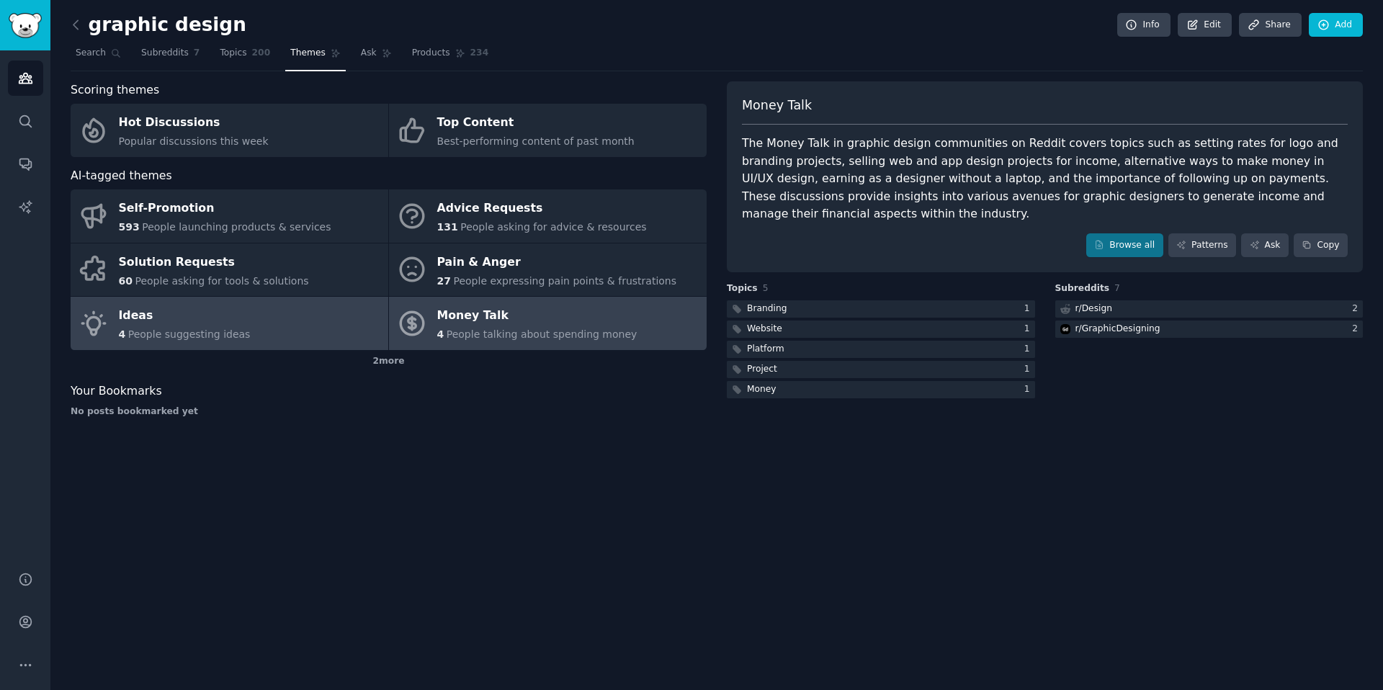
click at [279, 322] on link "Ideas 4 People suggesting ideas" at bounding box center [230, 323] width 318 height 53
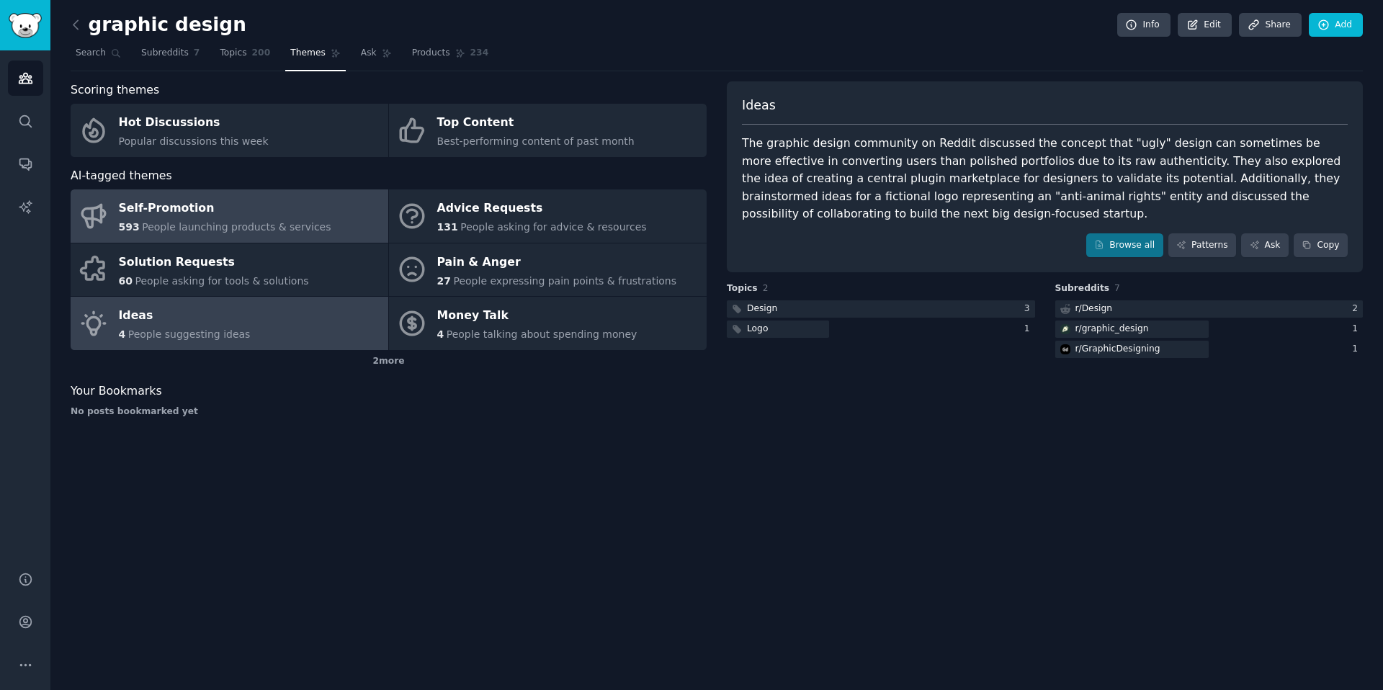
click at [282, 196] on link "Self-Promotion 593 People launching products & services" at bounding box center [230, 215] width 318 height 53
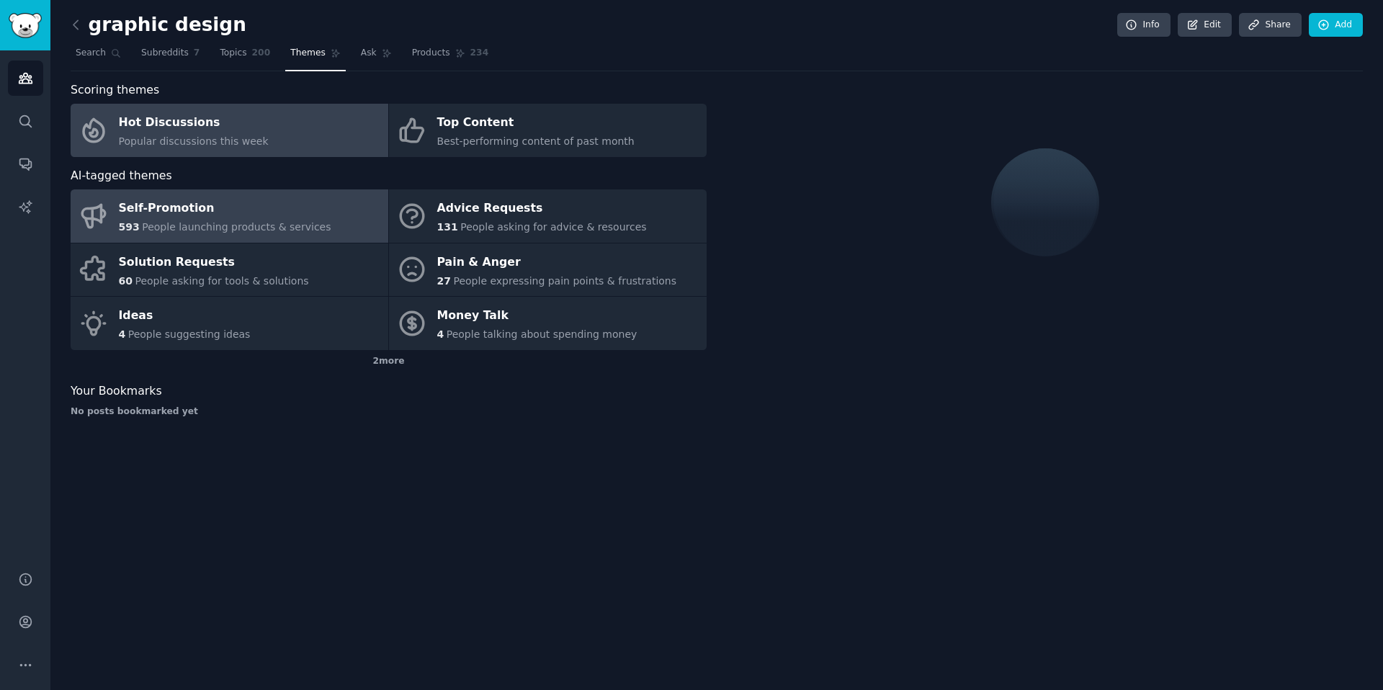
click at [355, 137] on link "Hot Discussions Popular discussions this week" at bounding box center [230, 130] width 318 height 53
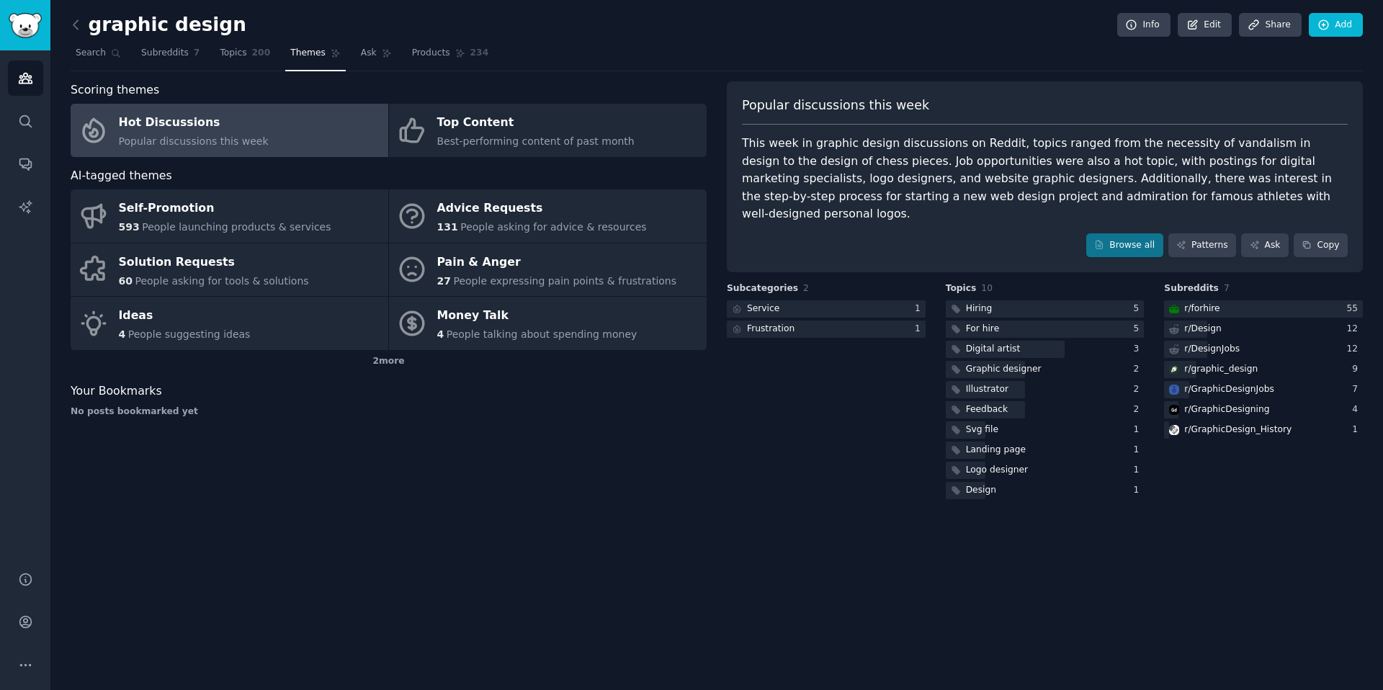
click at [355, 137] on link "Hot Discussions Popular discussions this week" at bounding box center [230, 130] width 318 height 53
click at [81, 26] on icon at bounding box center [75, 24] width 15 height 15
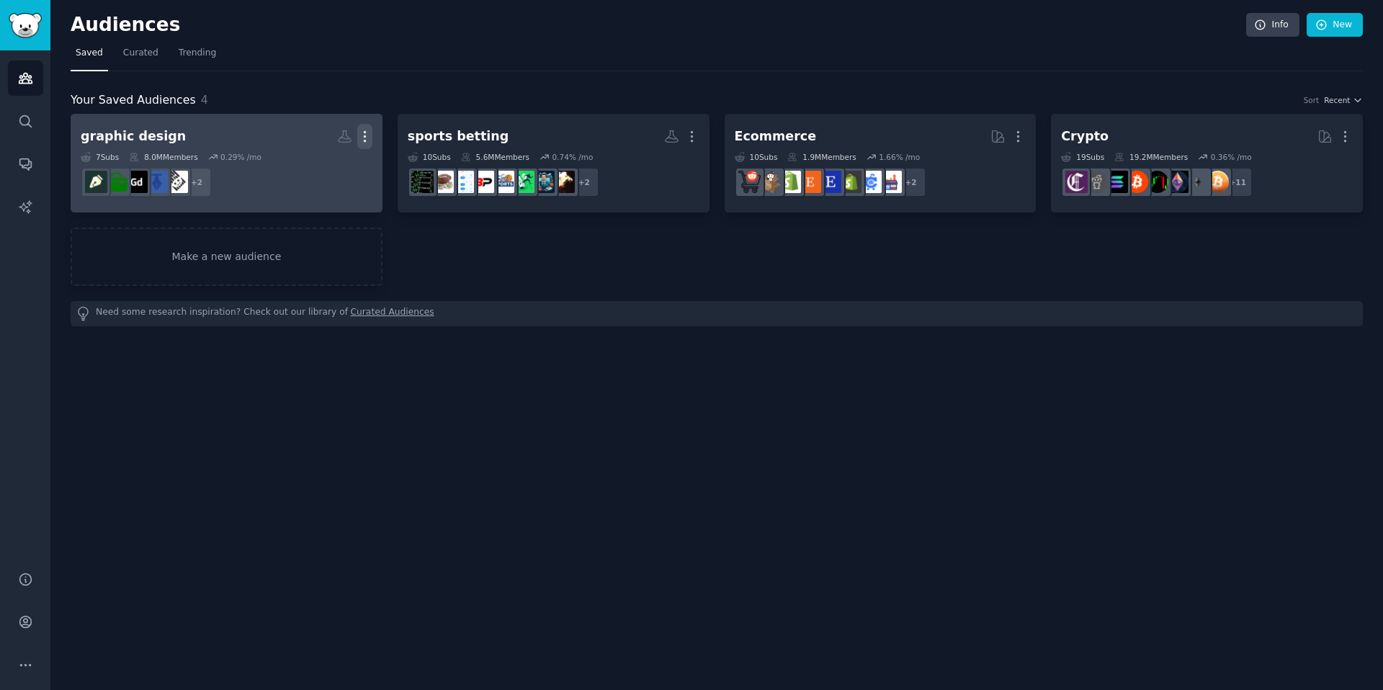
click at [370, 143] on icon "button" at bounding box center [364, 136] width 15 height 15
click at [331, 165] on p "Delete" at bounding box center [325, 166] width 33 height 15
